Goal: Transaction & Acquisition: Download file/media

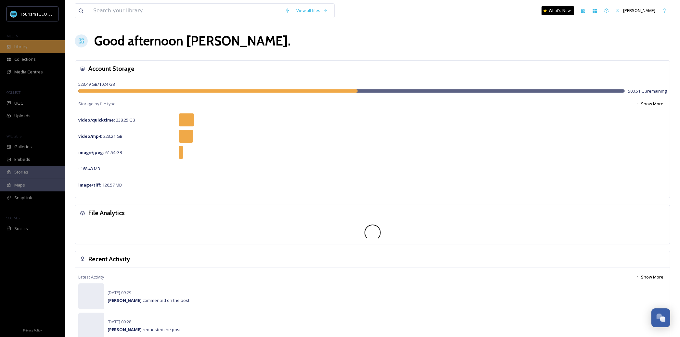
click at [40, 47] on div "Library" at bounding box center [32, 46] width 65 height 13
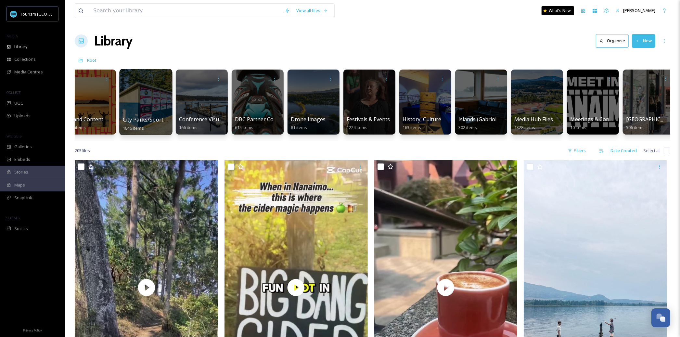
scroll to position [0, 126]
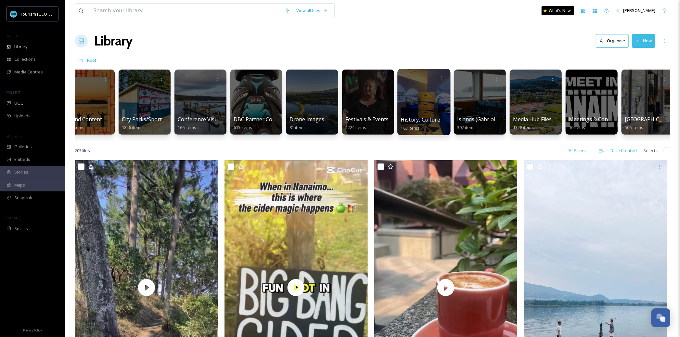
click at [399, 114] on div at bounding box center [423, 102] width 53 height 66
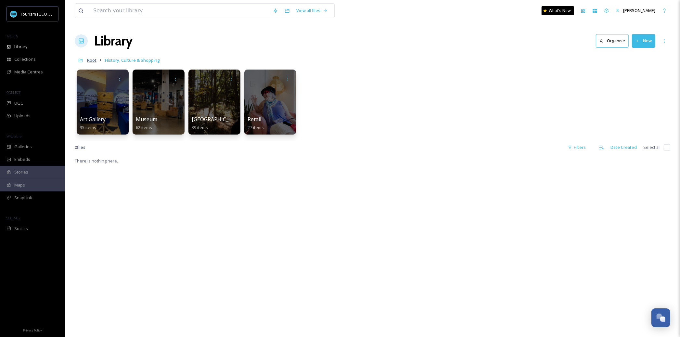
click at [96, 63] on span "Root" at bounding box center [91, 60] width 9 height 6
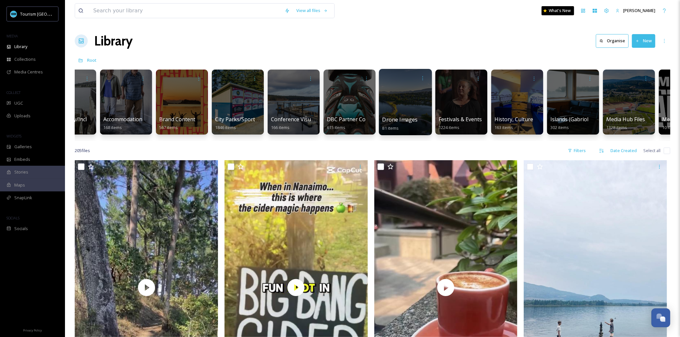
scroll to position [0, 62]
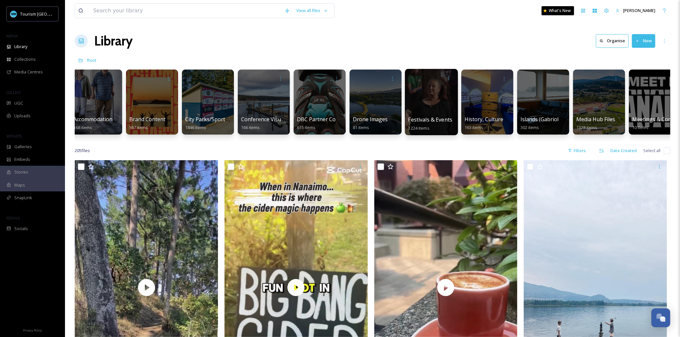
click at [441, 113] on div at bounding box center [431, 102] width 53 height 66
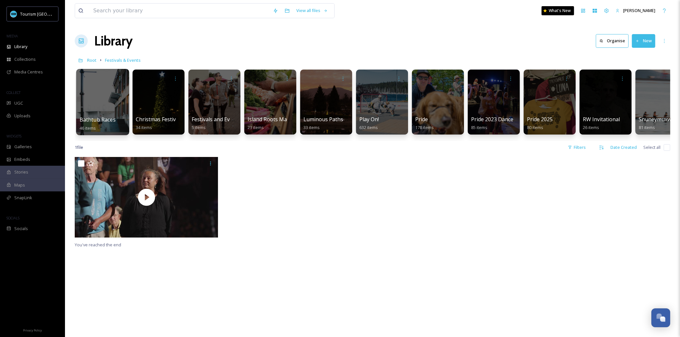
click at [109, 110] on div at bounding box center [102, 102] width 53 height 66
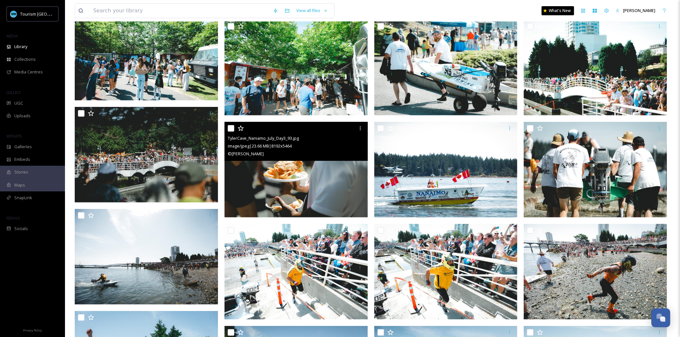
scroll to position [179, 0]
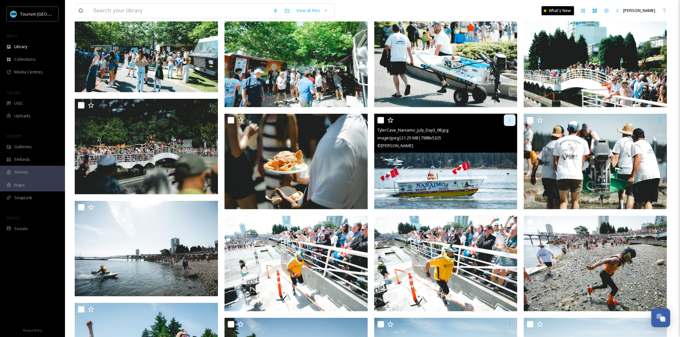
click at [509, 120] on icon at bounding box center [509, 120] width 1 height 4
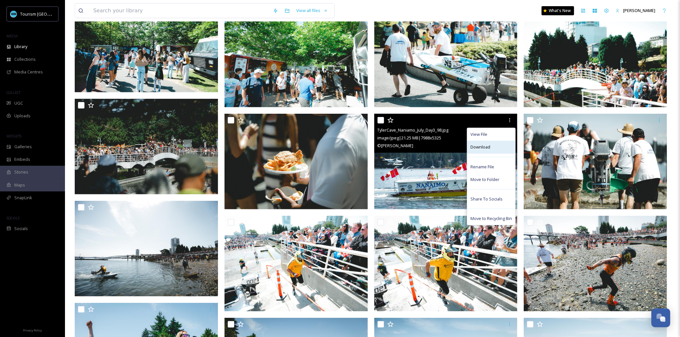
click at [491, 146] on div "Download" at bounding box center [491, 147] width 48 height 13
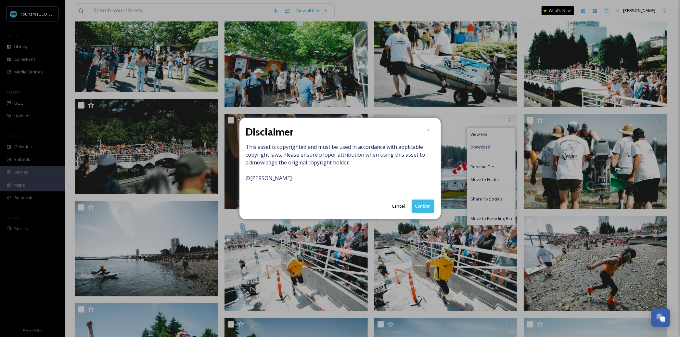
click at [423, 207] on button "Confirm" at bounding box center [422, 205] width 23 height 13
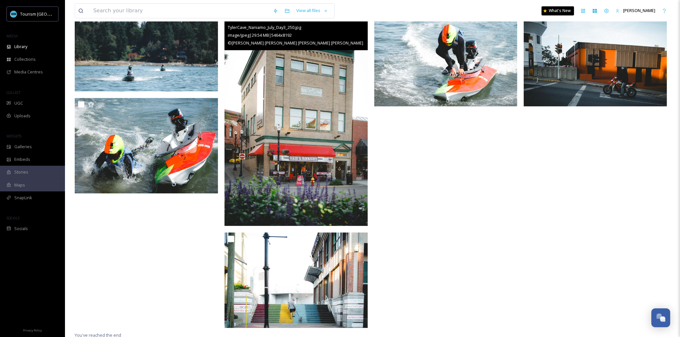
scroll to position [1099, 0]
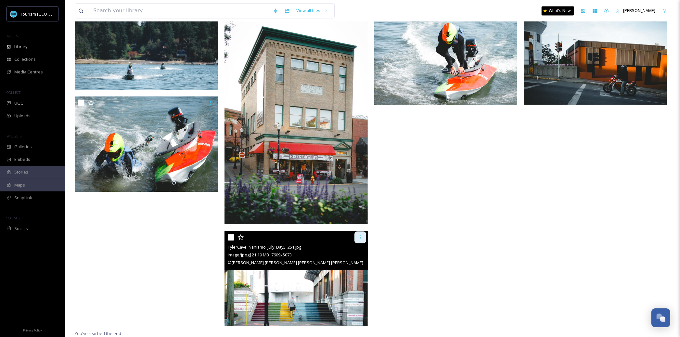
click at [360, 237] on icon at bounding box center [359, 237] width 1 height 4
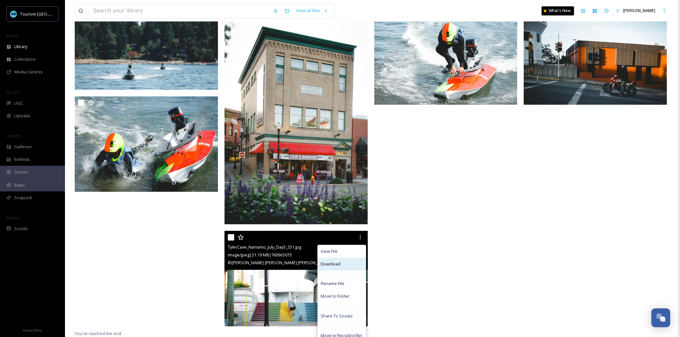
click at [343, 261] on div "Download" at bounding box center [342, 263] width 48 height 13
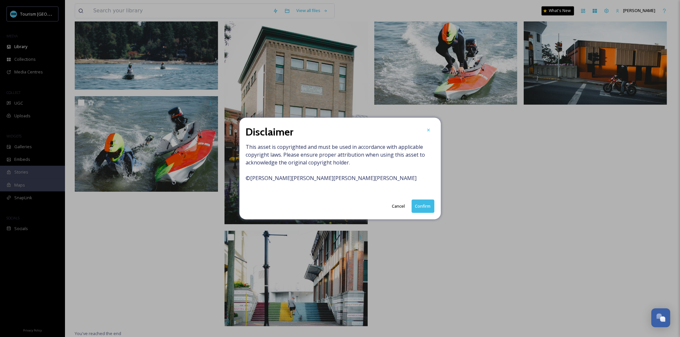
click at [420, 198] on div "Disclaimer This asset is copyrighted and must be used in accordance with applic…" at bounding box center [339, 169] width 201 height 102
click at [417, 207] on button "Confirm" at bounding box center [422, 205] width 23 height 13
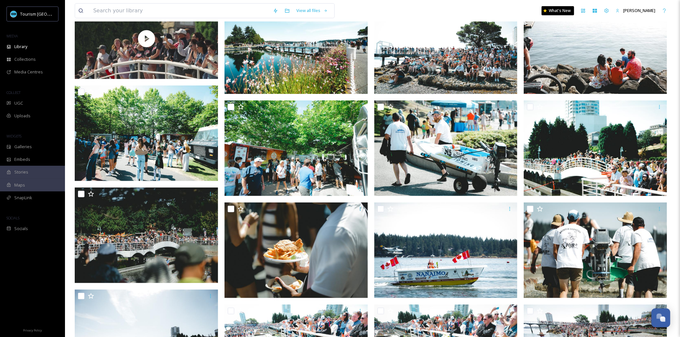
scroll to position [0, 0]
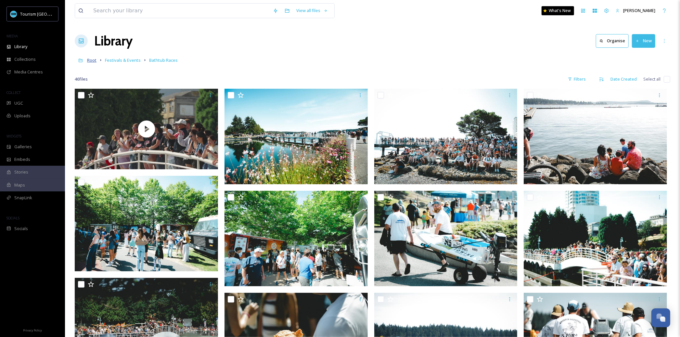
click at [92, 62] on span "Root" at bounding box center [91, 60] width 9 height 6
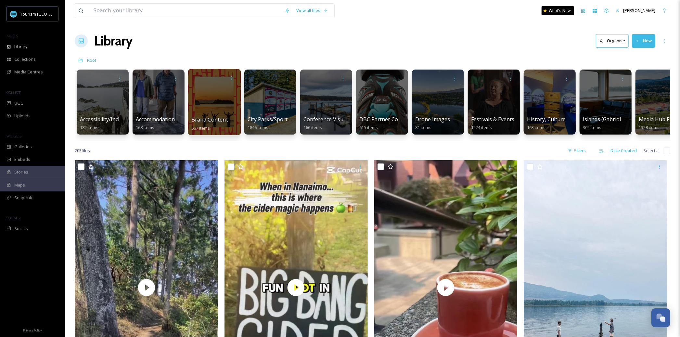
click at [199, 110] on div at bounding box center [214, 102] width 53 height 66
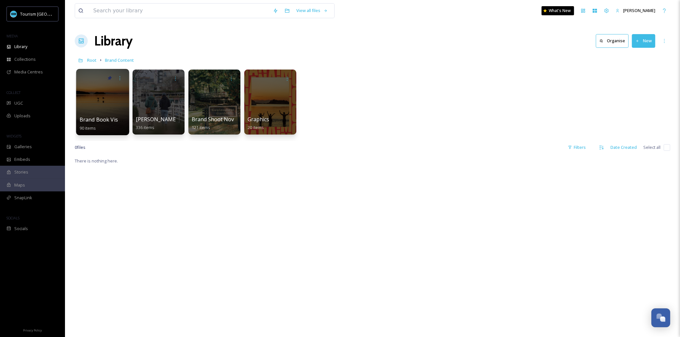
click at [117, 112] on div at bounding box center [102, 102] width 53 height 66
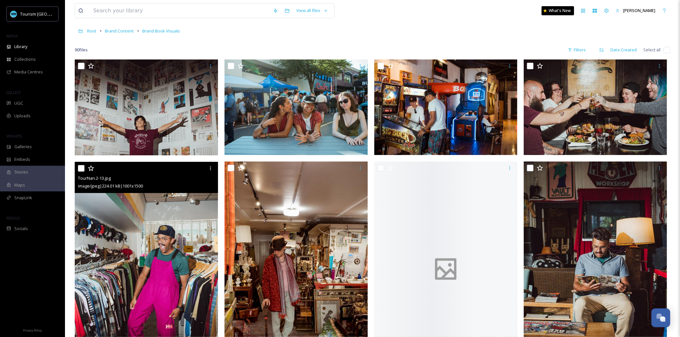
scroll to position [30, 0]
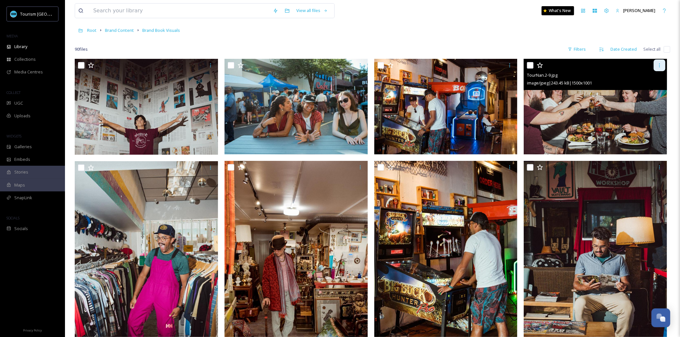
click at [662, 68] on div at bounding box center [659, 65] width 12 height 12
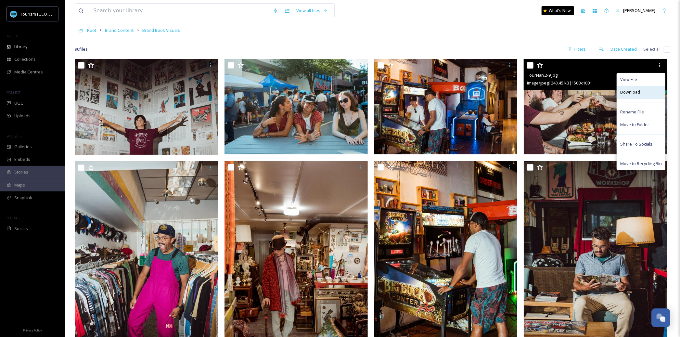
click at [635, 96] on div "Download" at bounding box center [641, 92] width 48 height 13
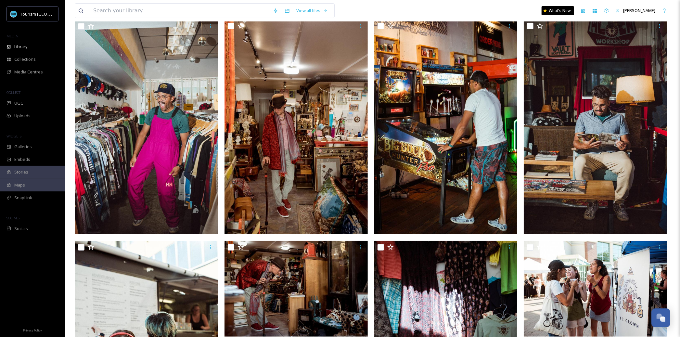
scroll to position [0, 0]
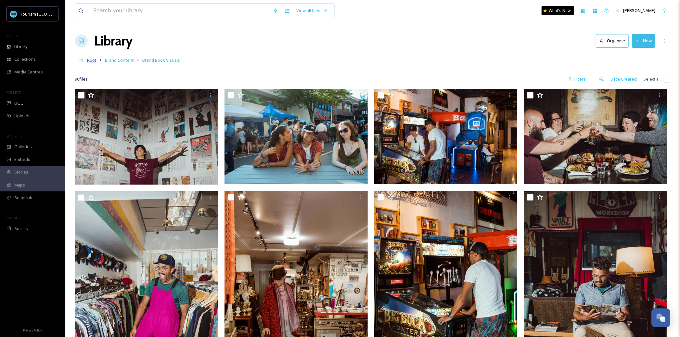
click at [90, 57] on span "Root" at bounding box center [91, 60] width 9 height 6
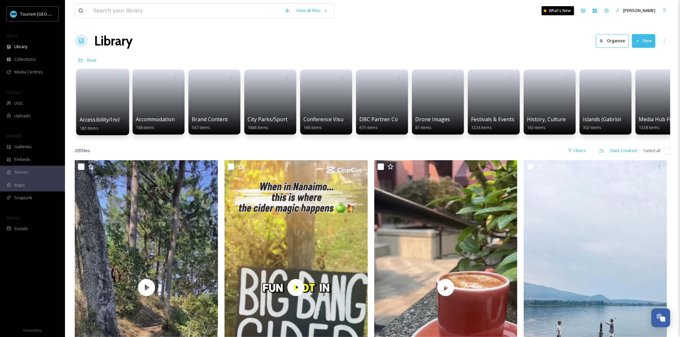
click at [108, 118] on span "Accessibility/Inclusivity" at bounding box center [108, 119] width 56 height 7
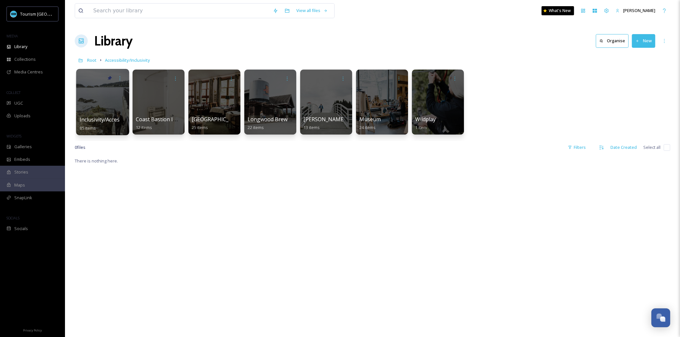
click at [109, 118] on span "Inclusivity/Accessibility 2024 Shoot" at bounding box center [122, 119] width 85 height 7
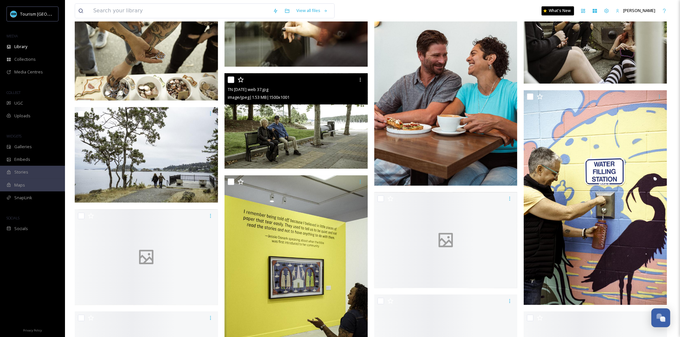
scroll to position [1182, 0]
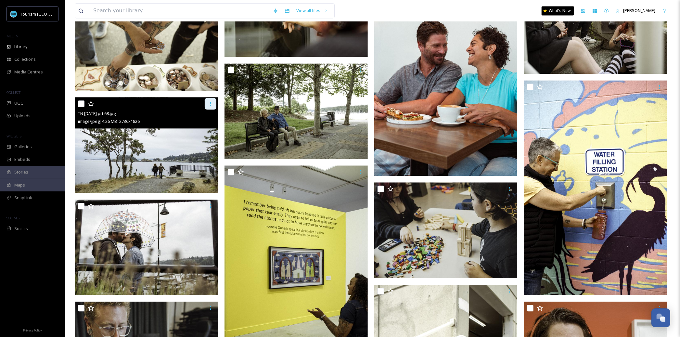
click at [209, 106] on icon at bounding box center [210, 103] width 5 height 5
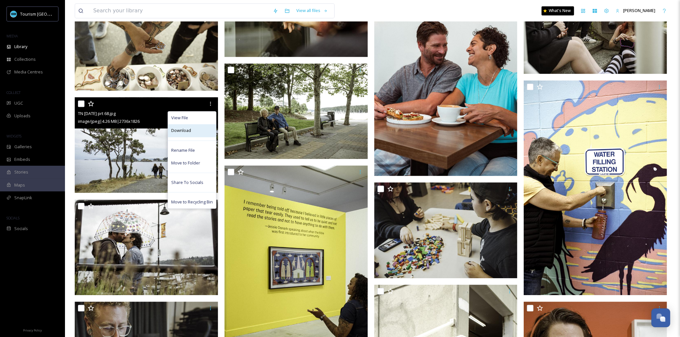
click at [207, 127] on div "Download" at bounding box center [192, 130] width 48 height 13
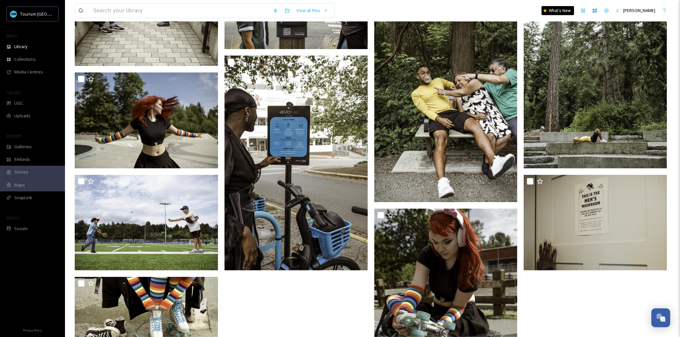
scroll to position [2709, 0]
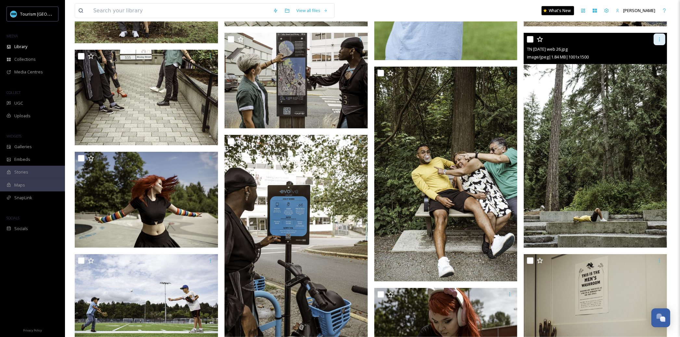
click at [660, 42] on div at bounding box center [659, 39] width 12 height 12
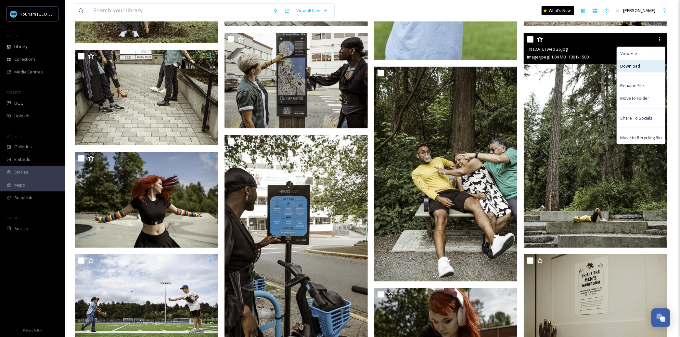
click at [638, 66] on span "Download" at bounding box center [630, 66] width 20 height 6
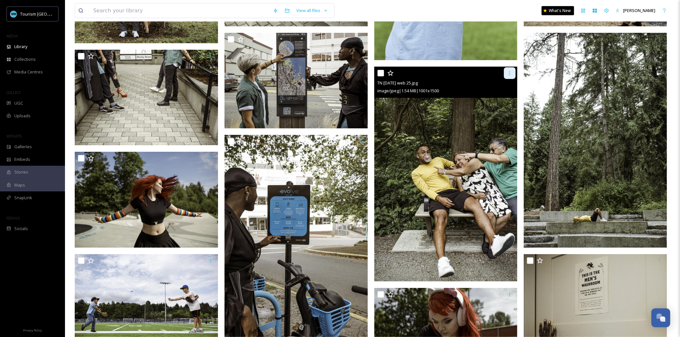
click at [511, 72] on icon at bounding box center [509, 72] width 5 height 5
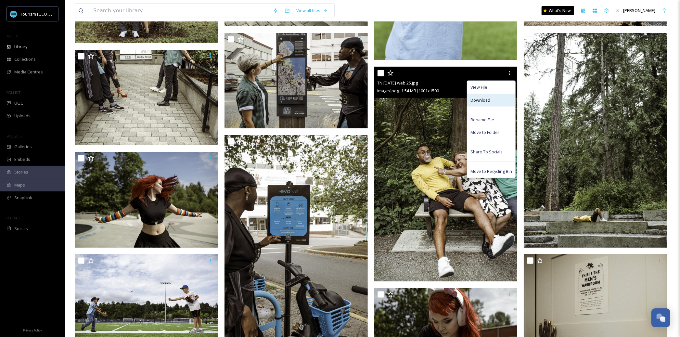
click at [500, 101] on div "Download" at bounding box center [491, 100] width 48 height 13
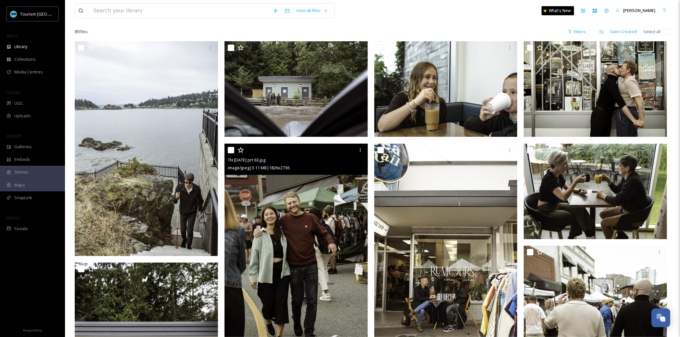
scroll to position [0, 0]
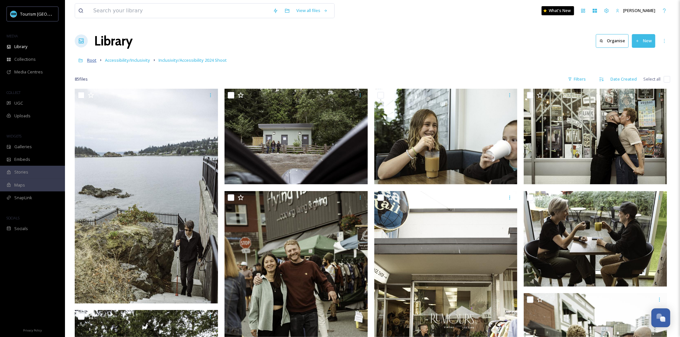
click at [93, 62] on span "Root" at bounding box center [91, 60] width 9 height 6
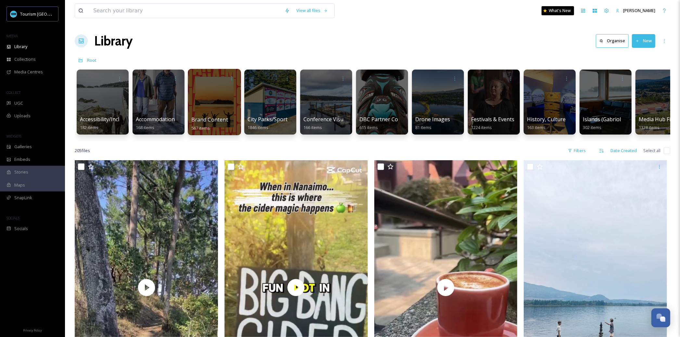
click at [227, 117] on div "Brand Content 567 items" at bounding box center [214, 124] width 46 height 16
click at [219, 111] on div at bounding box center [214, 102] width 53 height 66
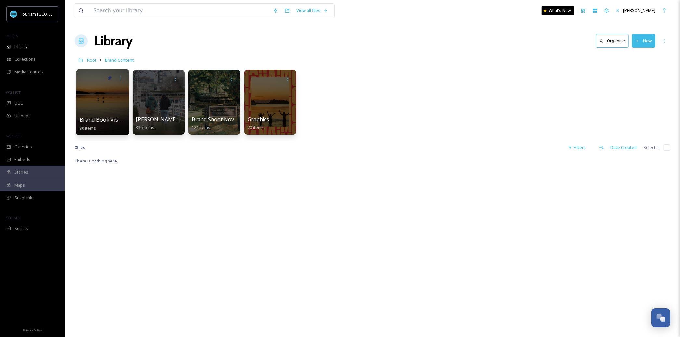
click at [105, 113] on div at bounding box center [102, 102] width 53 height 66
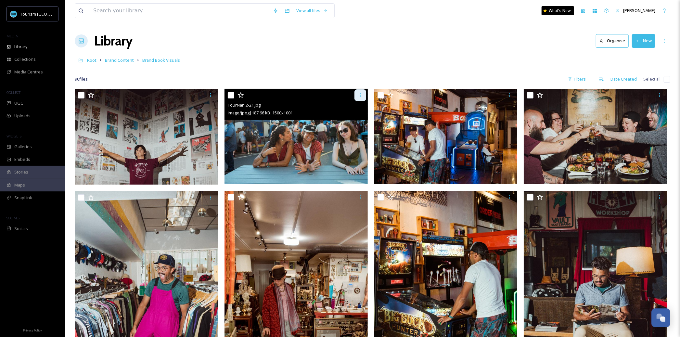
click at [360, 95] on icon at bounding box center [359, 95] width 5 height 5
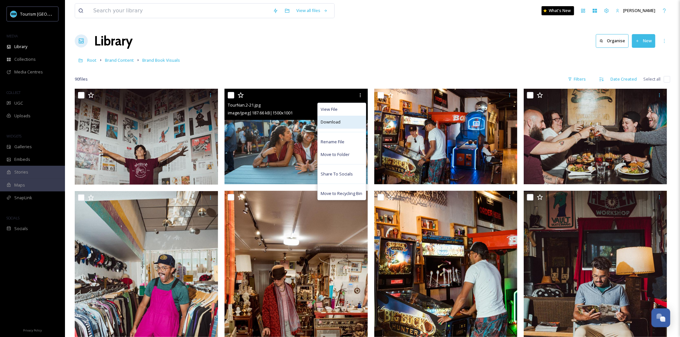
click at [351, 119] on div "Download" at bounding box center [342, 122] width 48 height 13
